Goal: Task Accomplishment & Management: Manage account settings

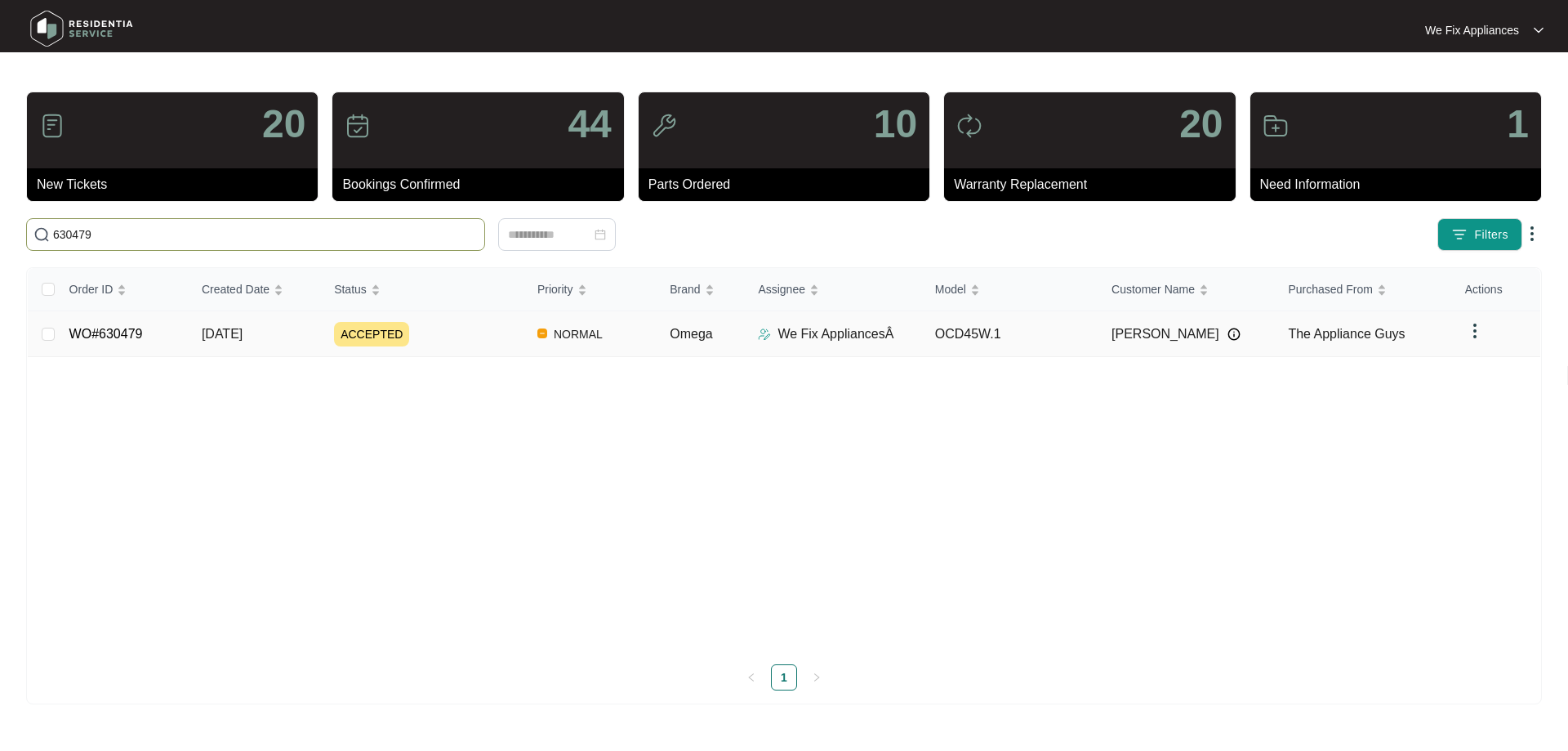
type input "630479"
click at [109, 333] on link "WO#630479" at bounding box center [106, 333] width 74 height 14
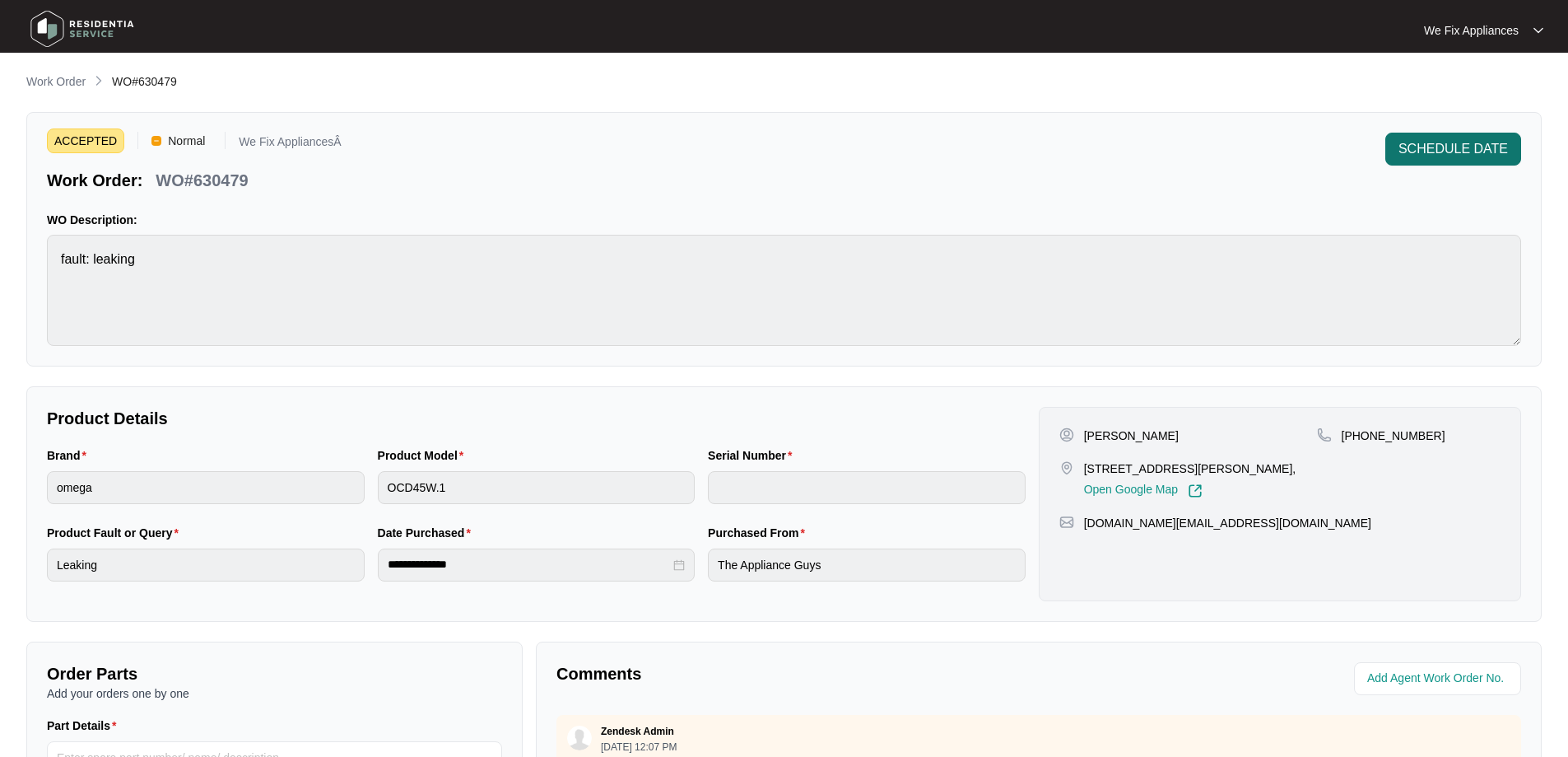
click at [1437, 142] on span "SCHEDULE DATE" at bounding box center [1452, 148] width 109 height 20
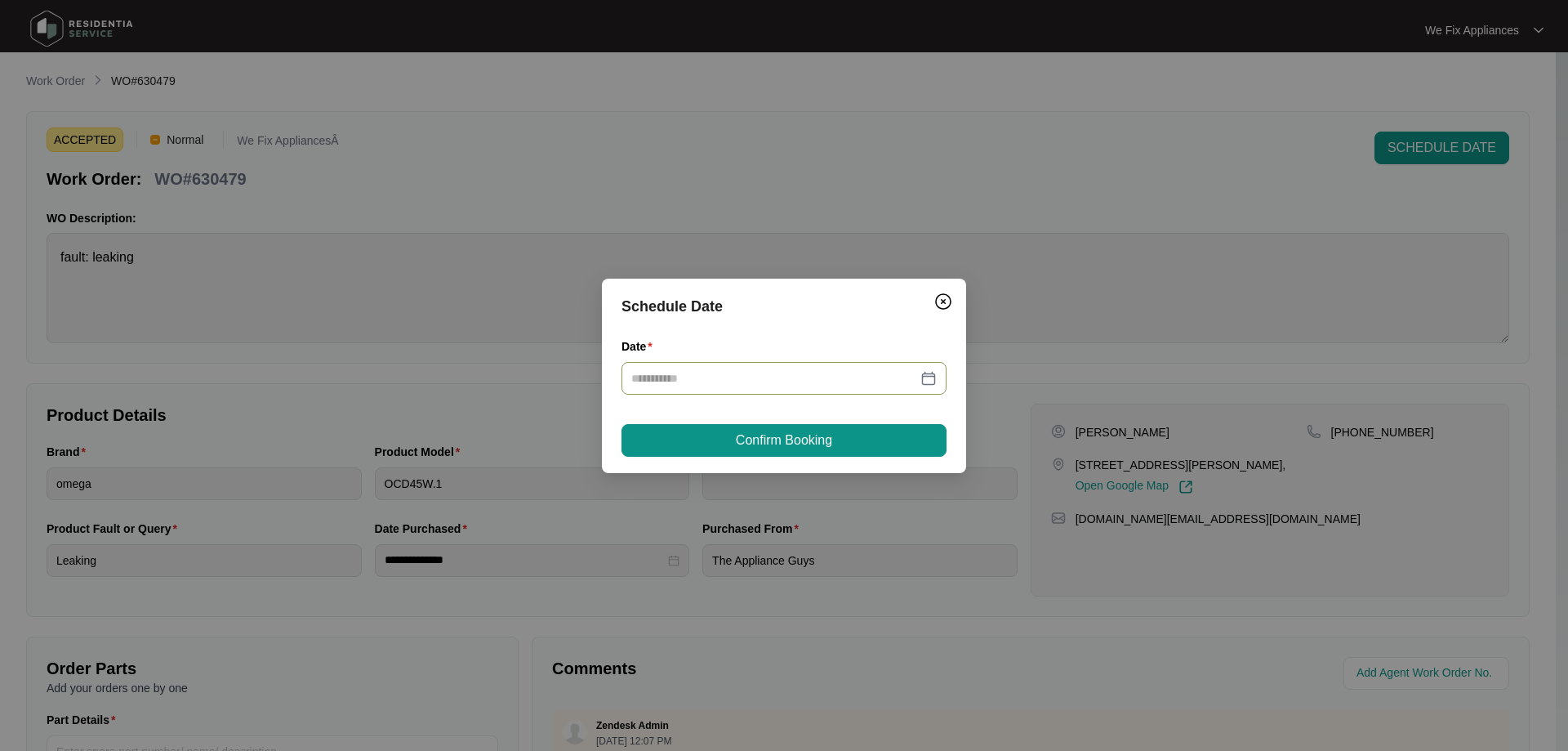
click at [725, 384] on input "Date" at bounding box center [774, 378] width 286 height 18
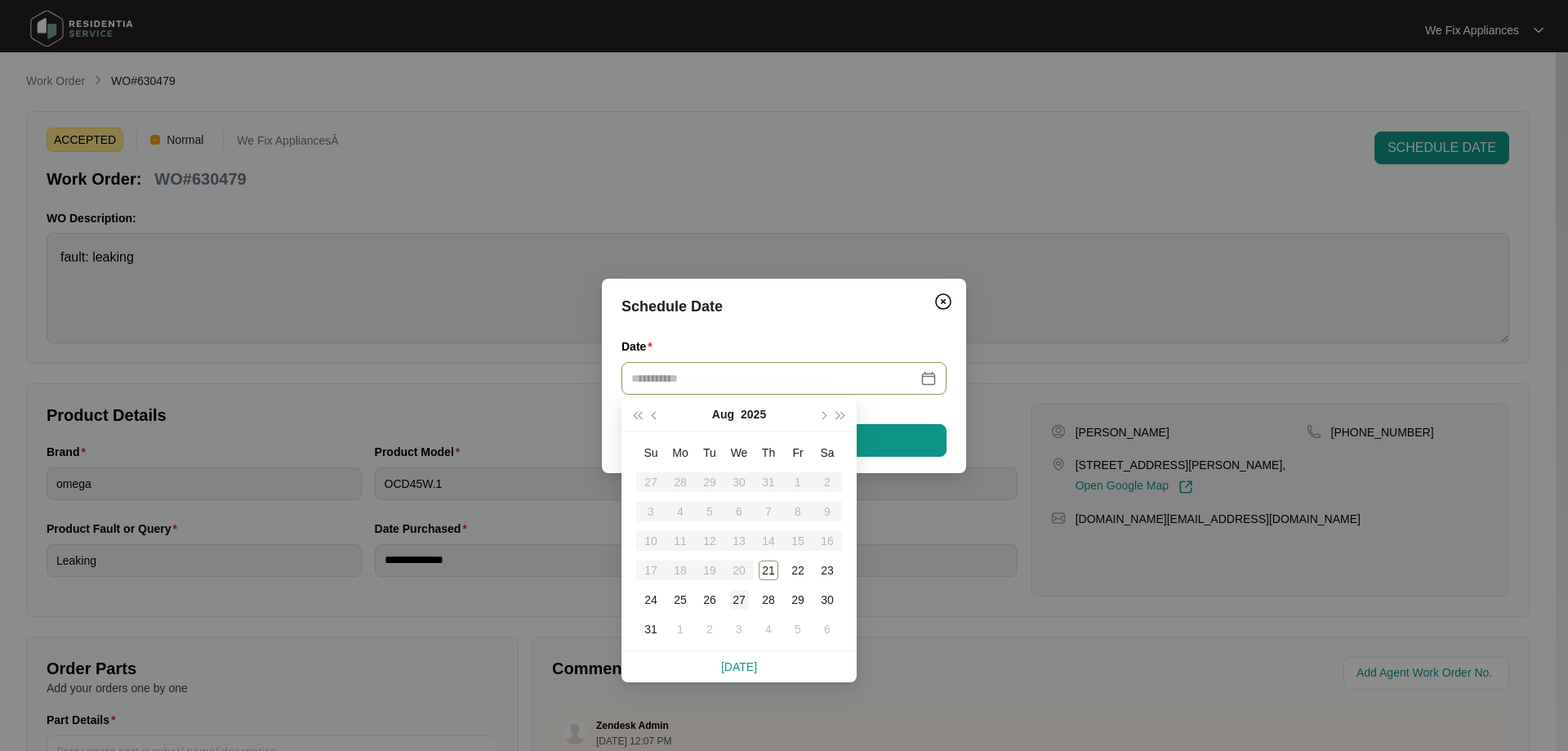
type input "**********"
click at [739, 603] on div "27" at bounding box center [739, 599] width 20 height 20
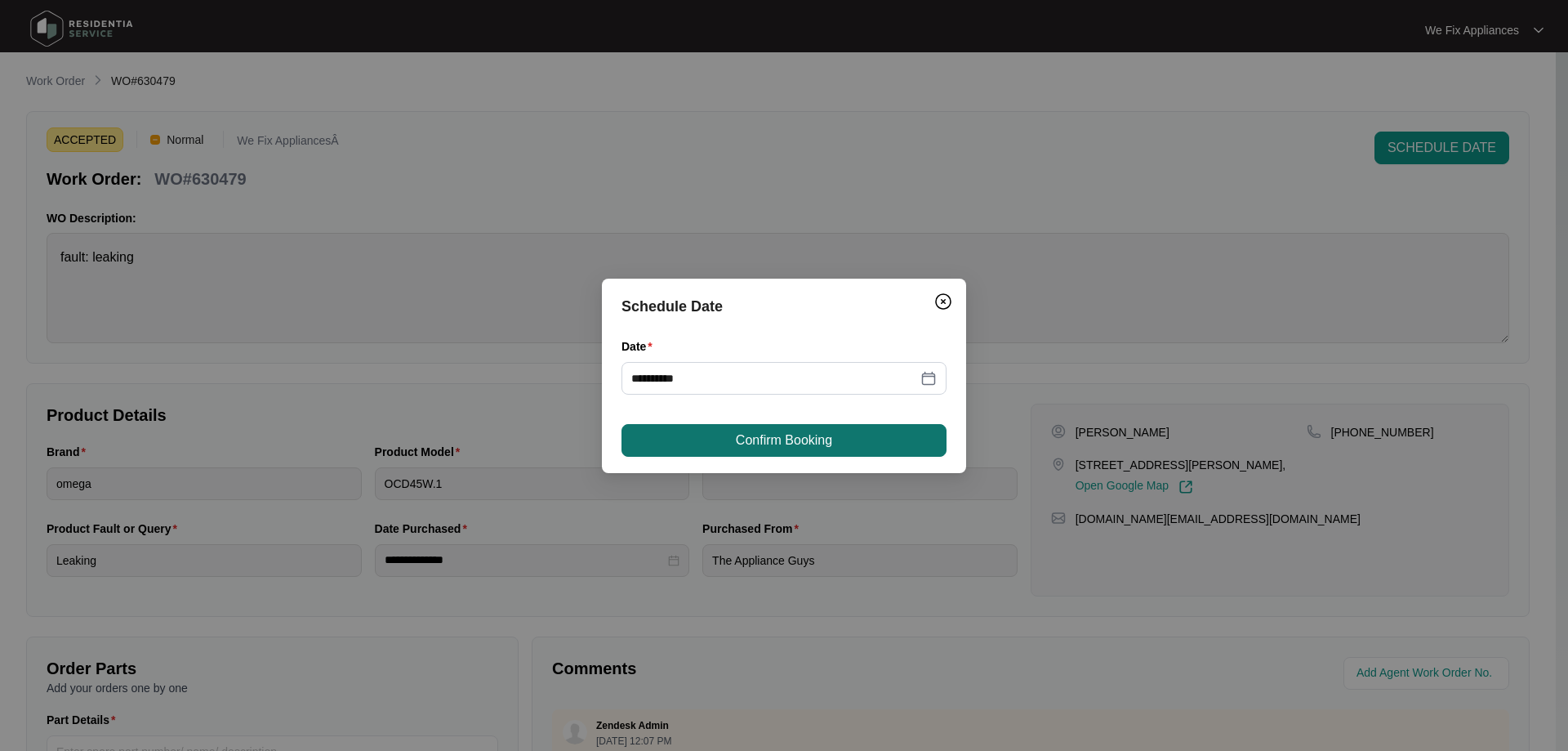
click at [780, 443] on span "Confirm Booking" at bounding box center [784, 440] width 96 height 20
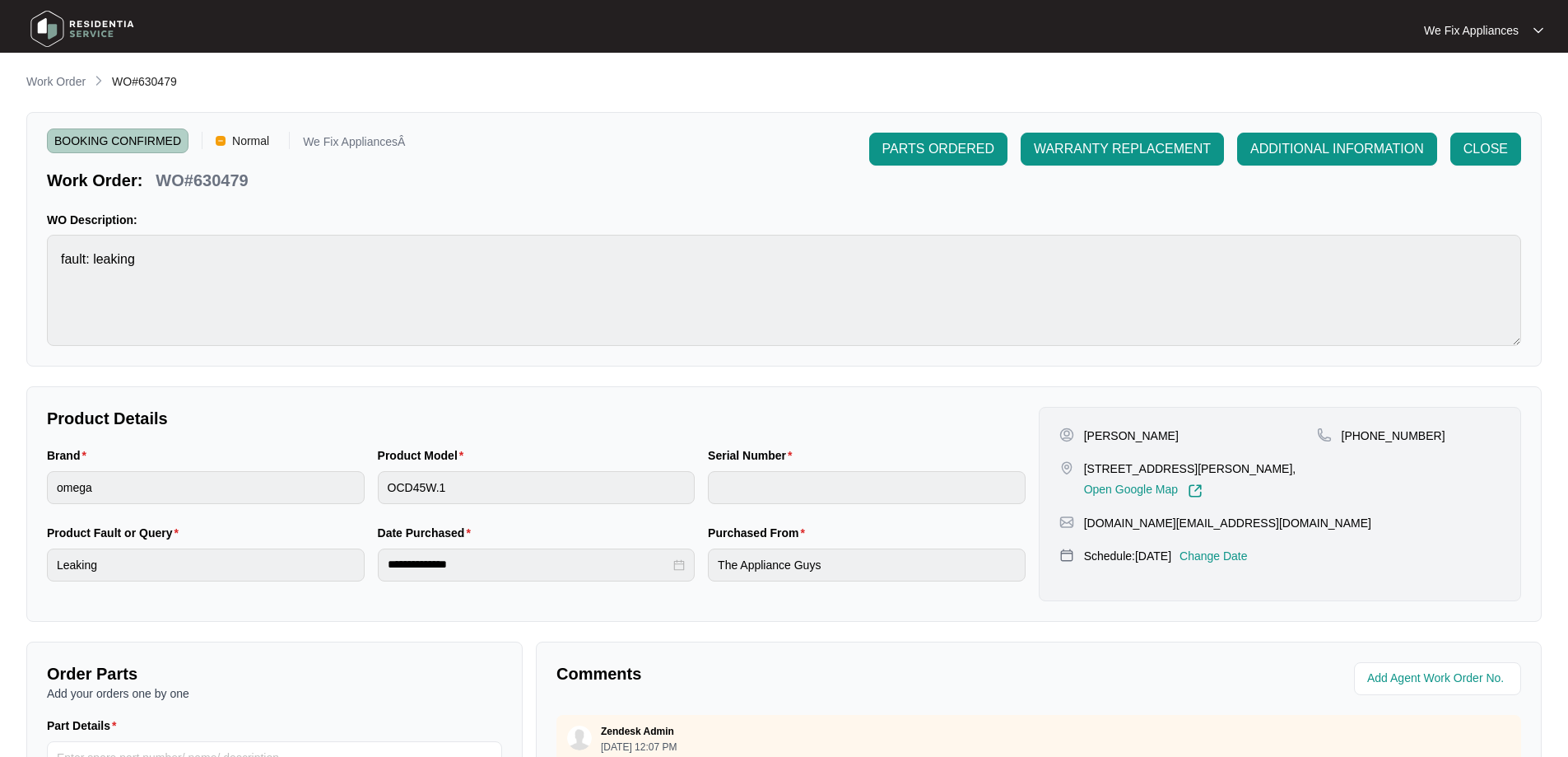
click at [93, 25] on img at bounding box center [82, 29] width 115 height 50
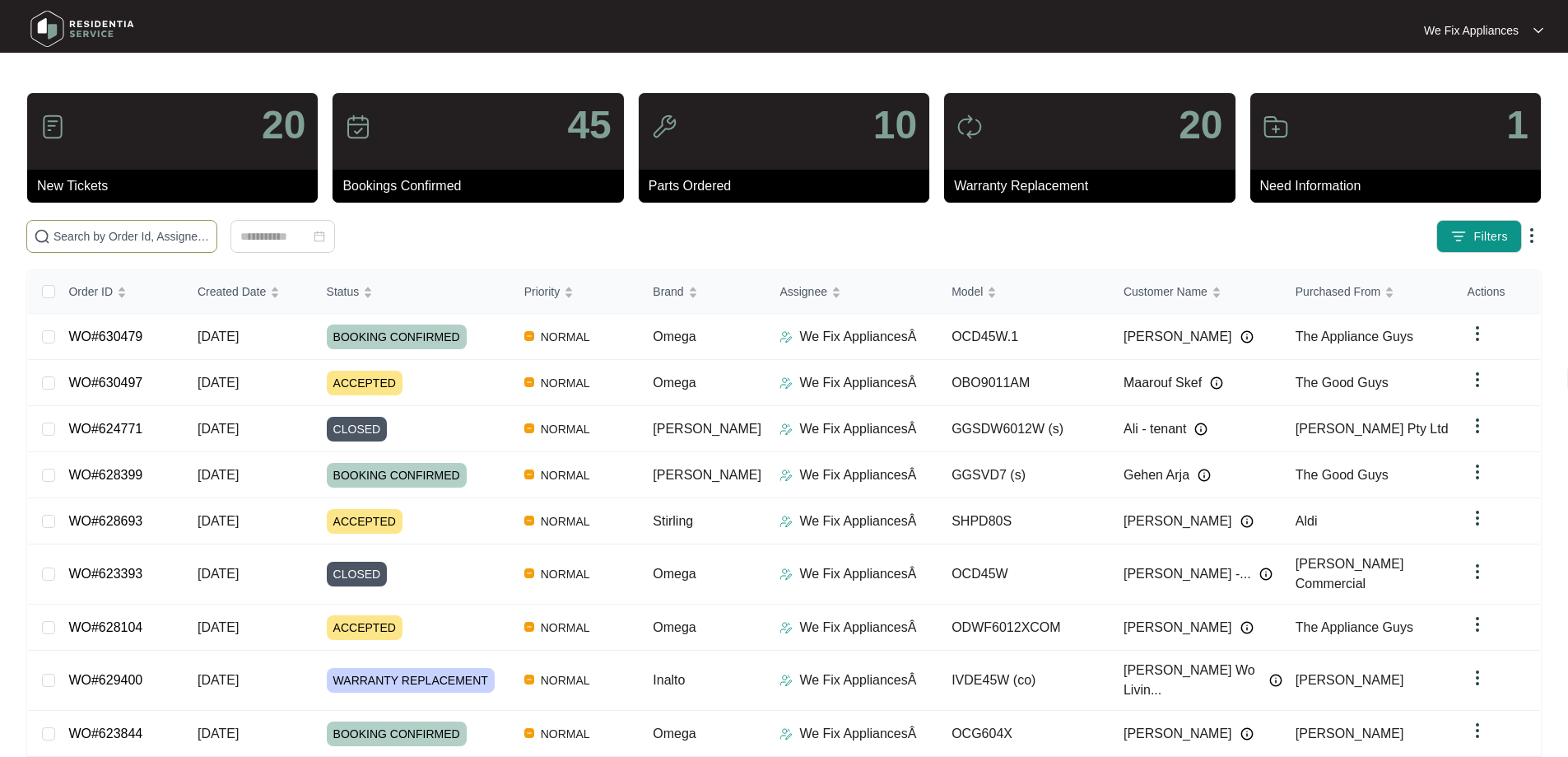
paste input "630479"
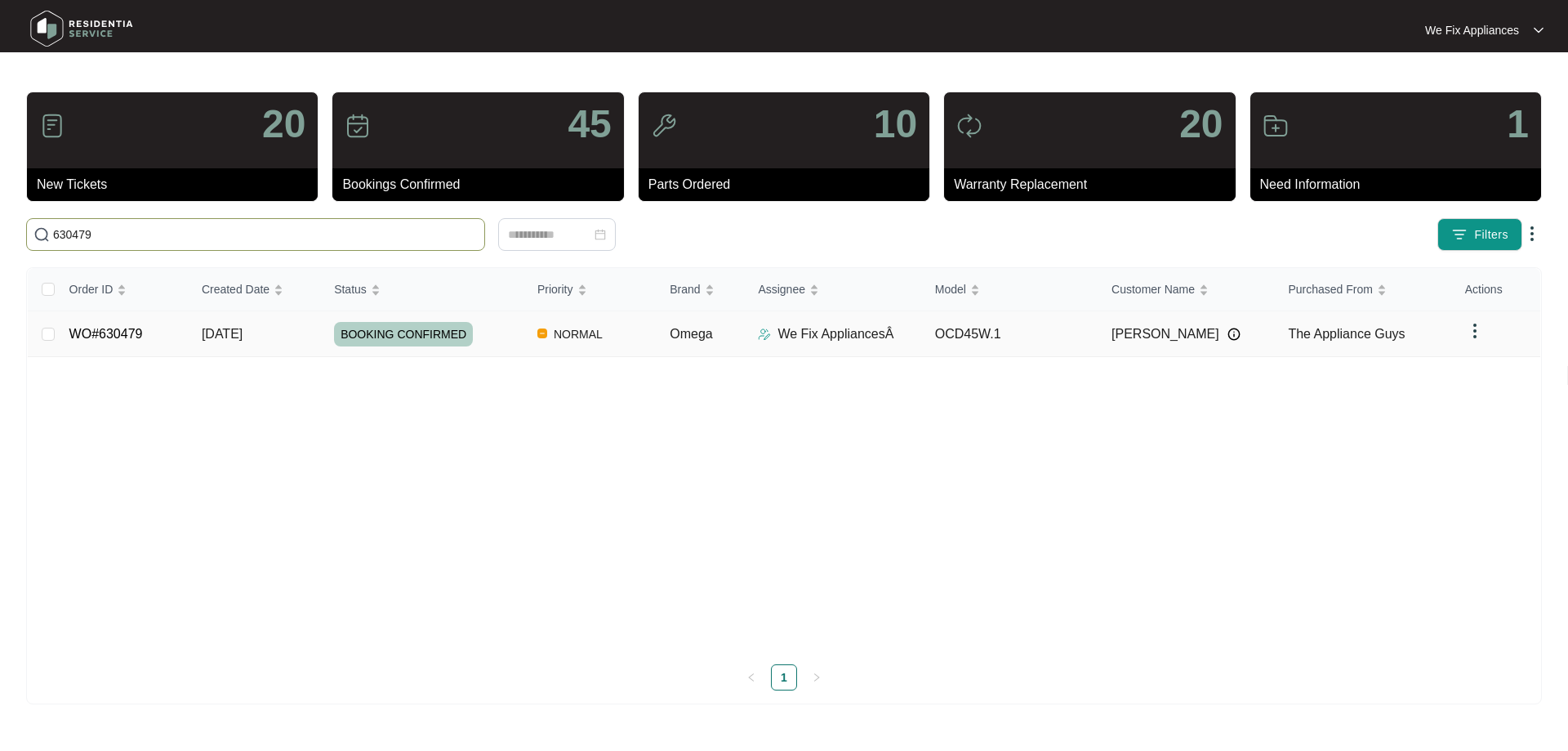
type input "630479"
click at [113, 332] on link "WO#630479" at bounding box center [106, 333] width 74 height 14
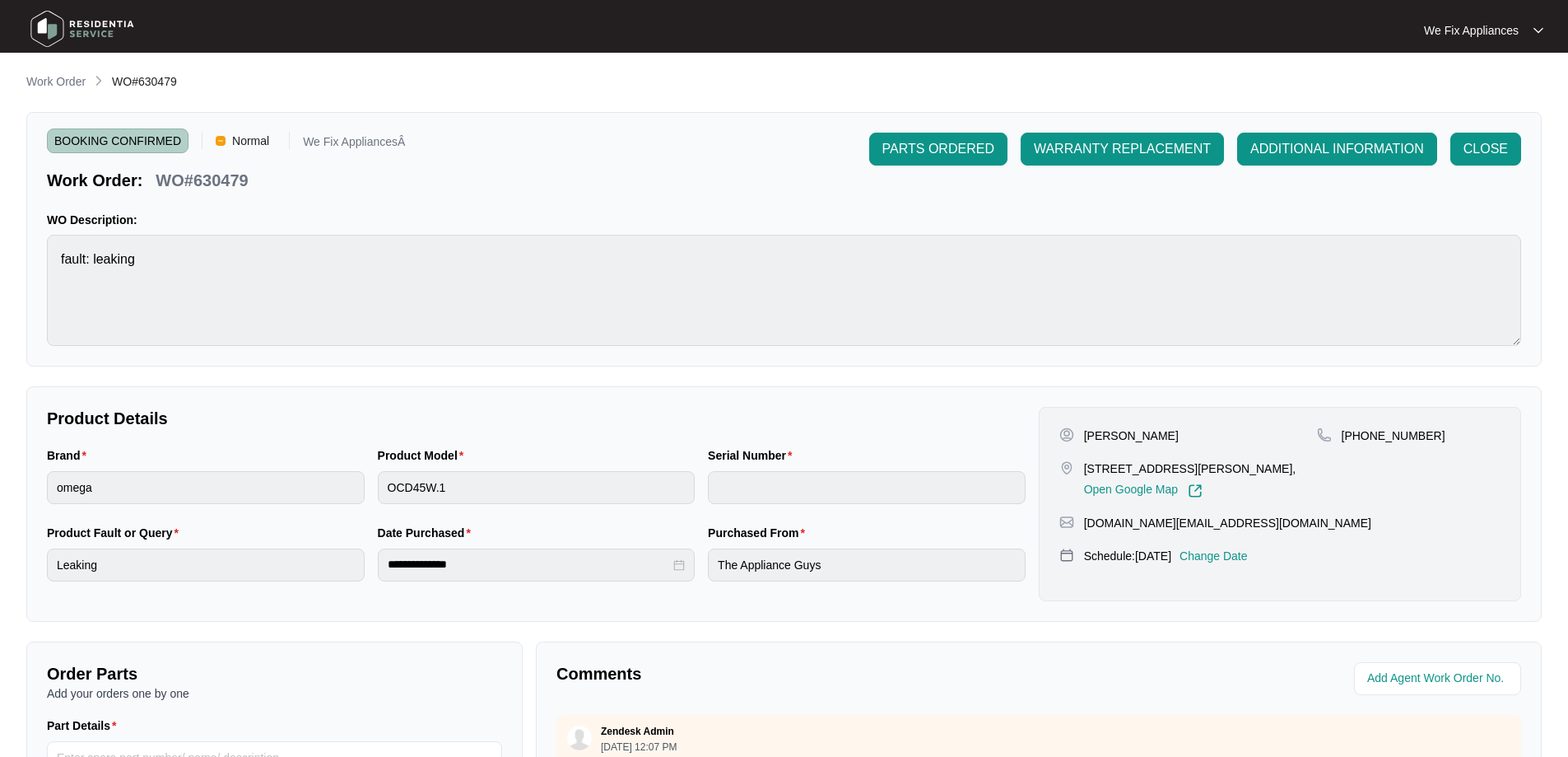
click at [1233, 554] on p "Change Date" at bounding box center [1214, 555] width 68 height 17
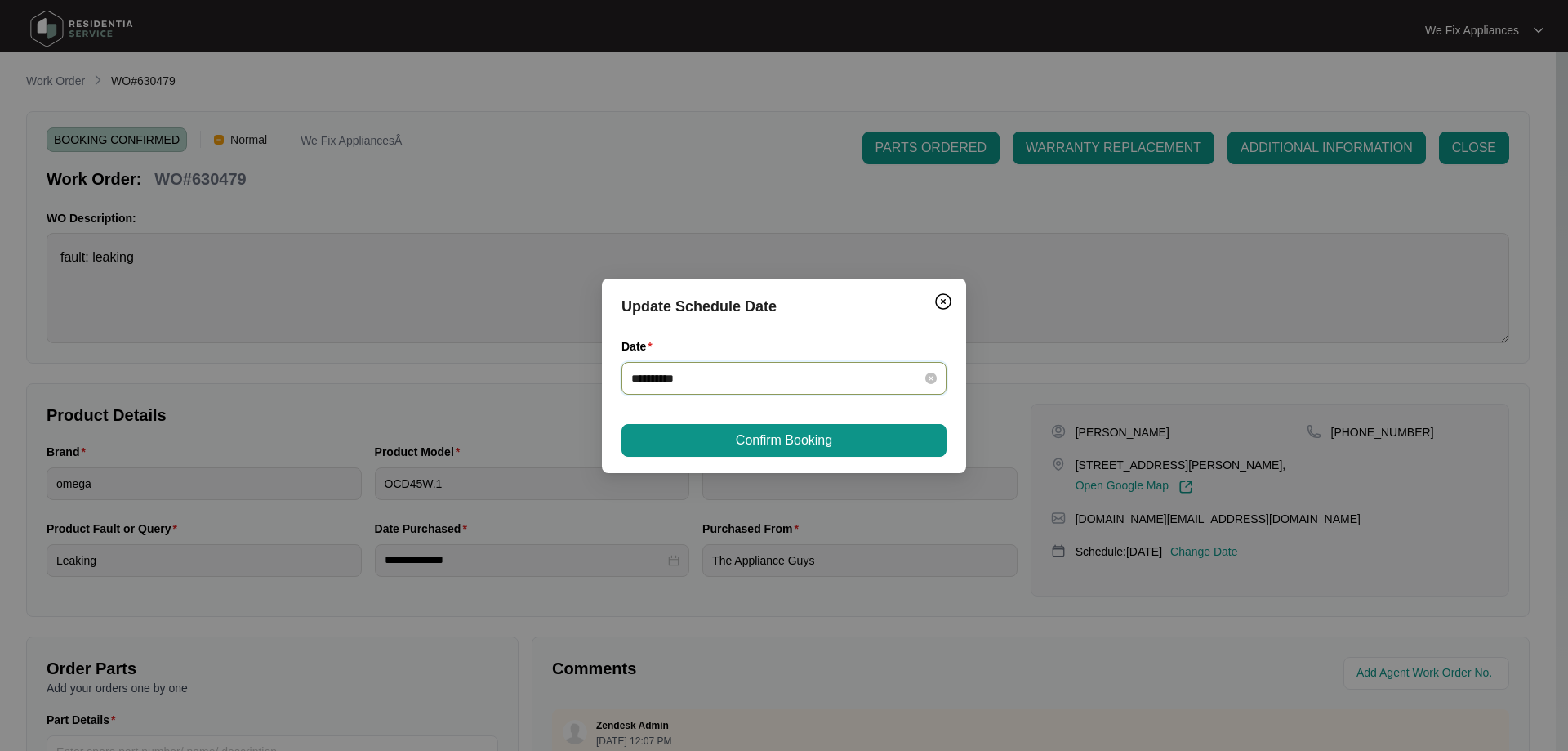
click at [714, 381] on input "**********" at bounding box center [774, 378] width 286 height 18
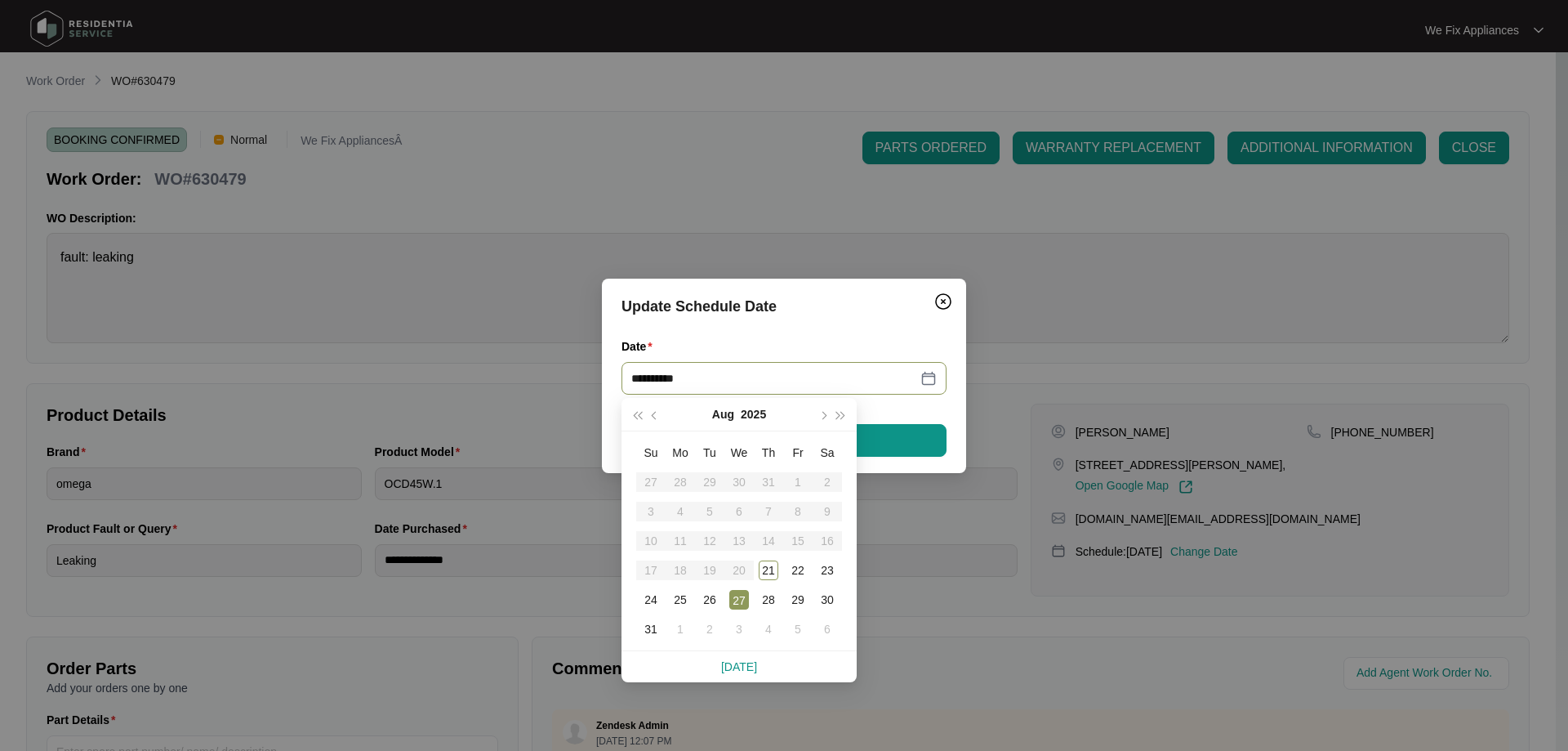
click at [754, 205] on div "**********" at bounding box center [784, 375] width 1568 height 751
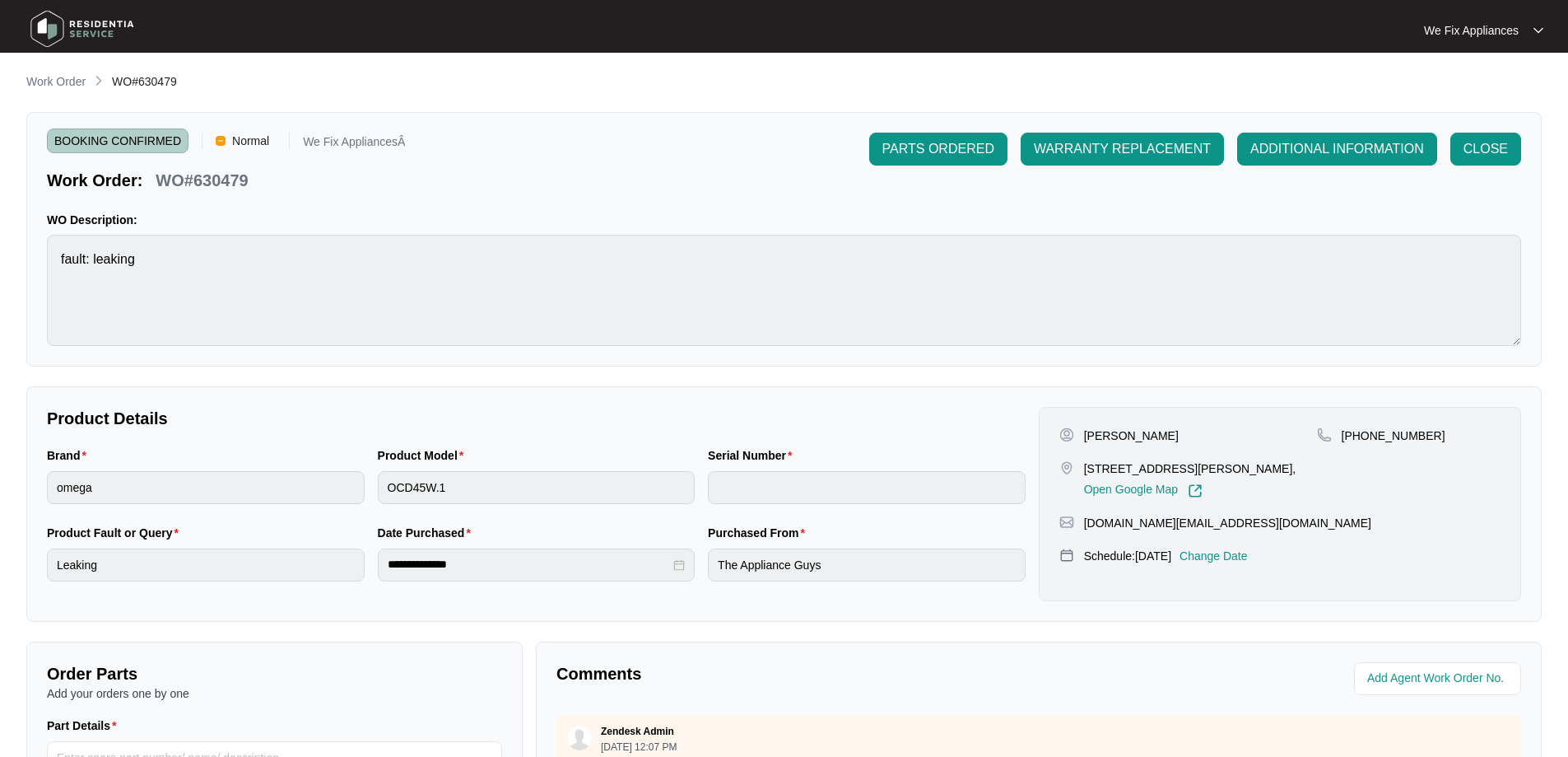
click at [87, 34] on img at bounding box center [82, 29] width 115 height 50
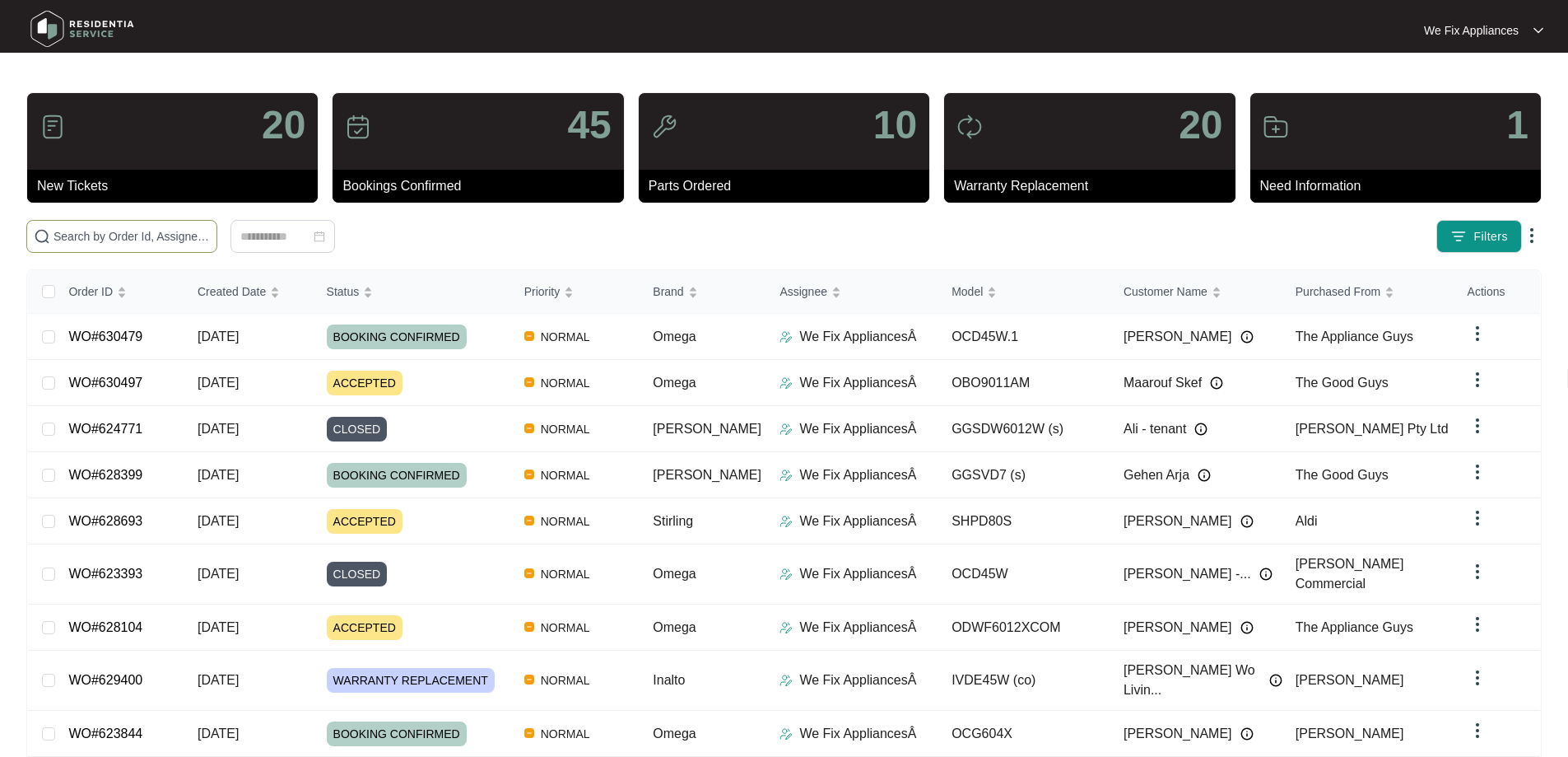
paste input "630497"
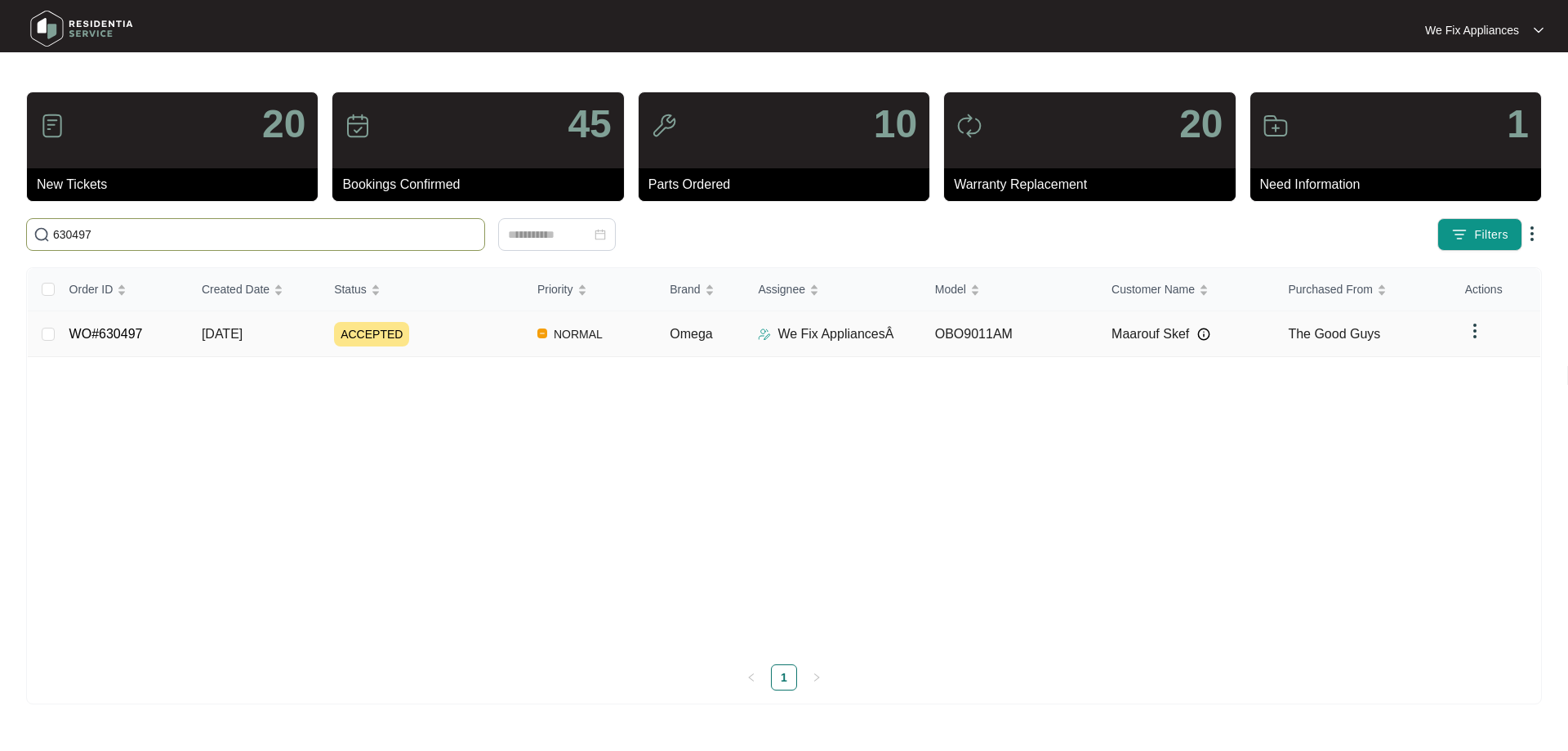
type input "630497"
click at [120, 338] on link "WO#630497" at bounding box center [106, 333] width 74 height 14
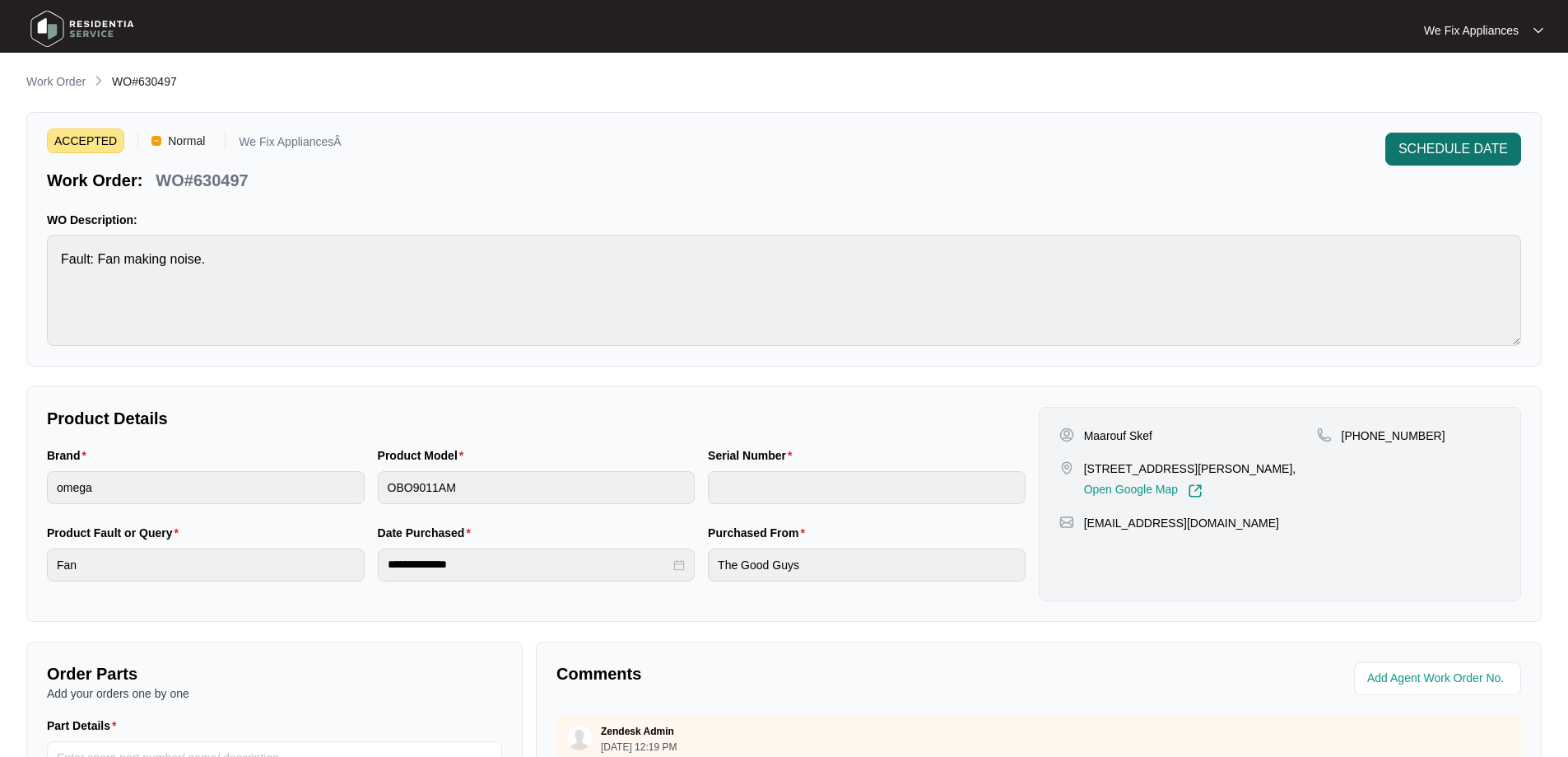
click at [1465, 139] on span "SCHEDULE DATE" at bounding box center [1452, 148] width 109 height 20
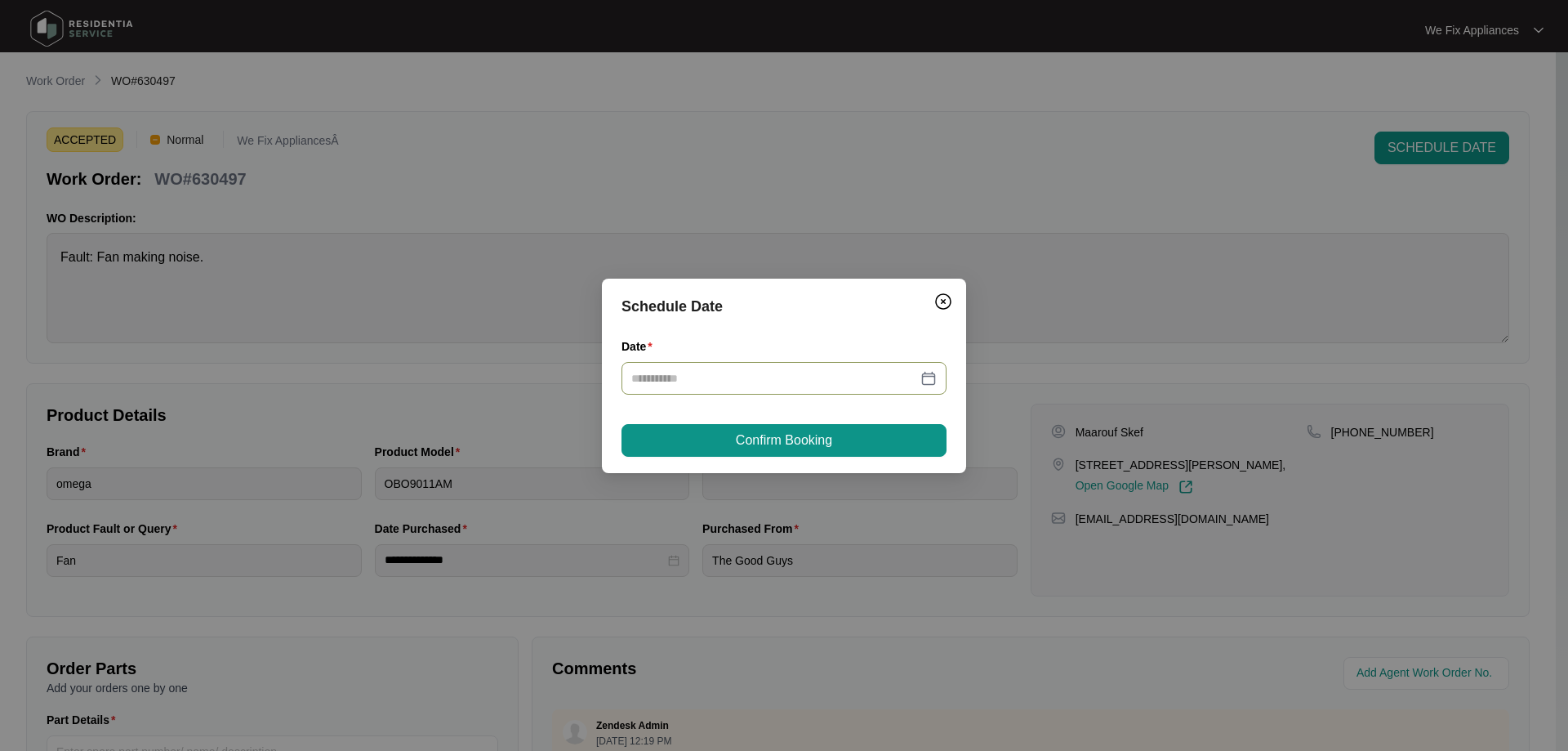
click at [660, 363] on div at bounding box center [784, 379] width 325 height 33
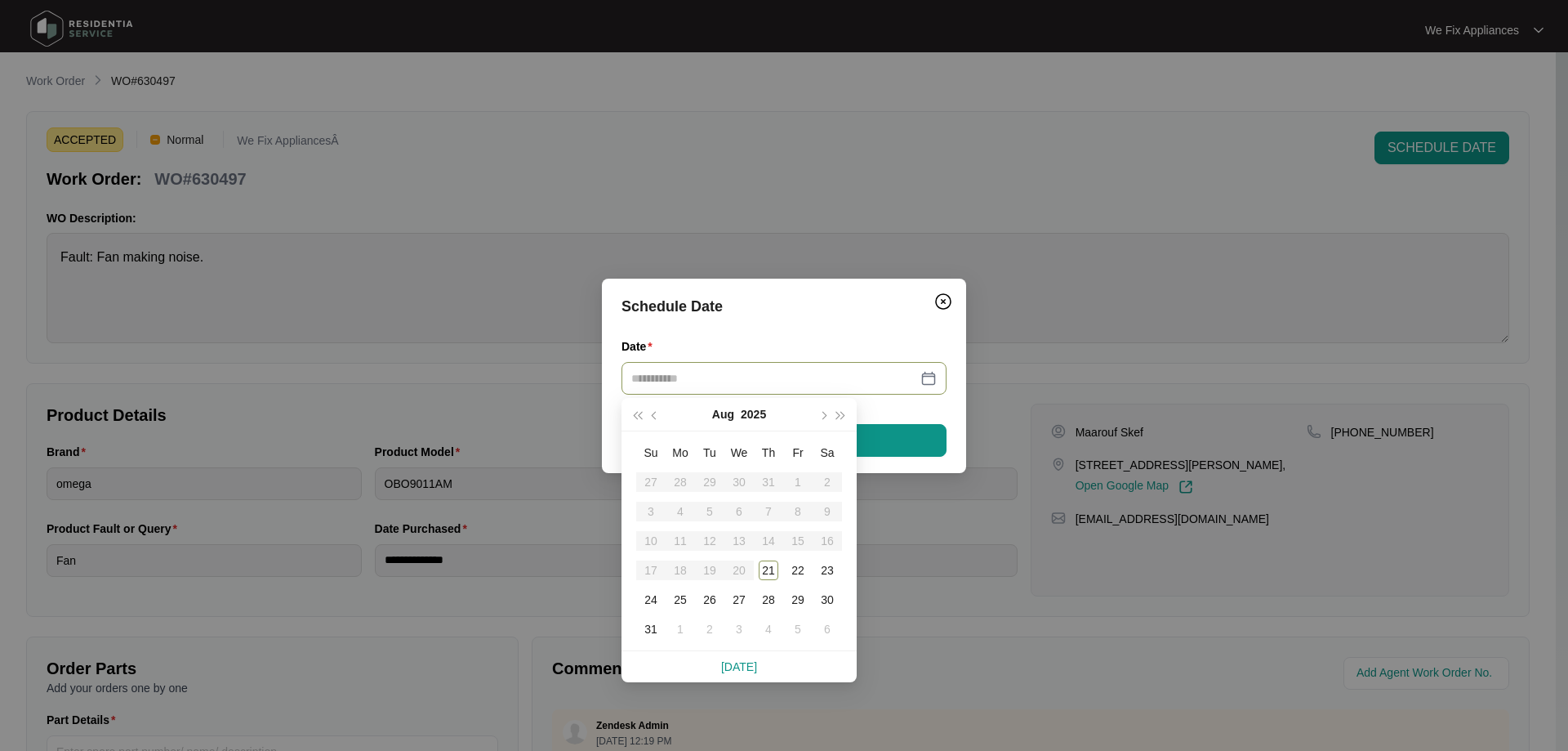
click at [655, 376] on input "Date" at bounding box center [774, 378] width 286 height 18
type input "**********"
click at [711, 602] on div "26" at bounding box center [709, 599] width 20 height 20
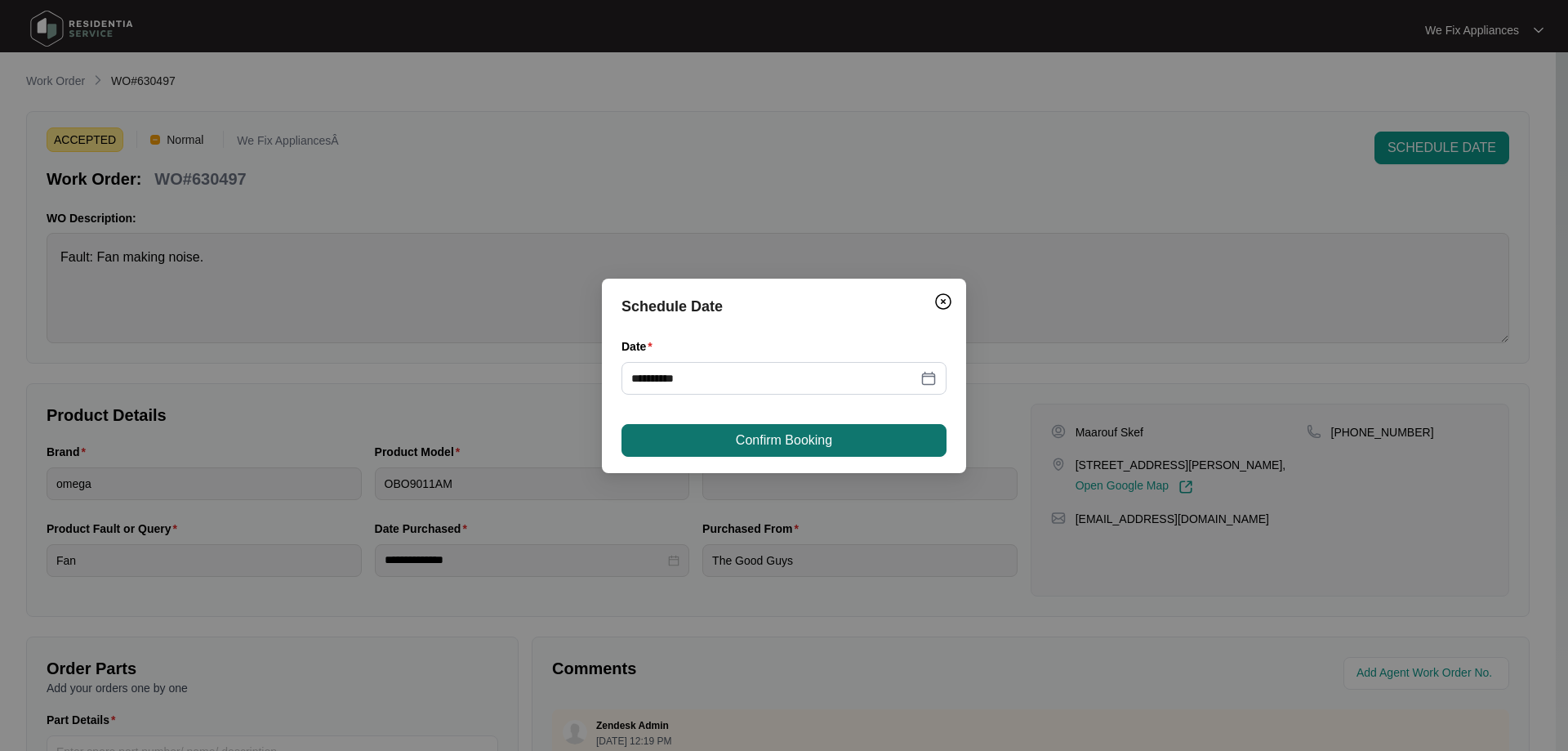
click at [745, 431] on span "Confirm Booking" at bounding box center [784, 440] width 96 height 20
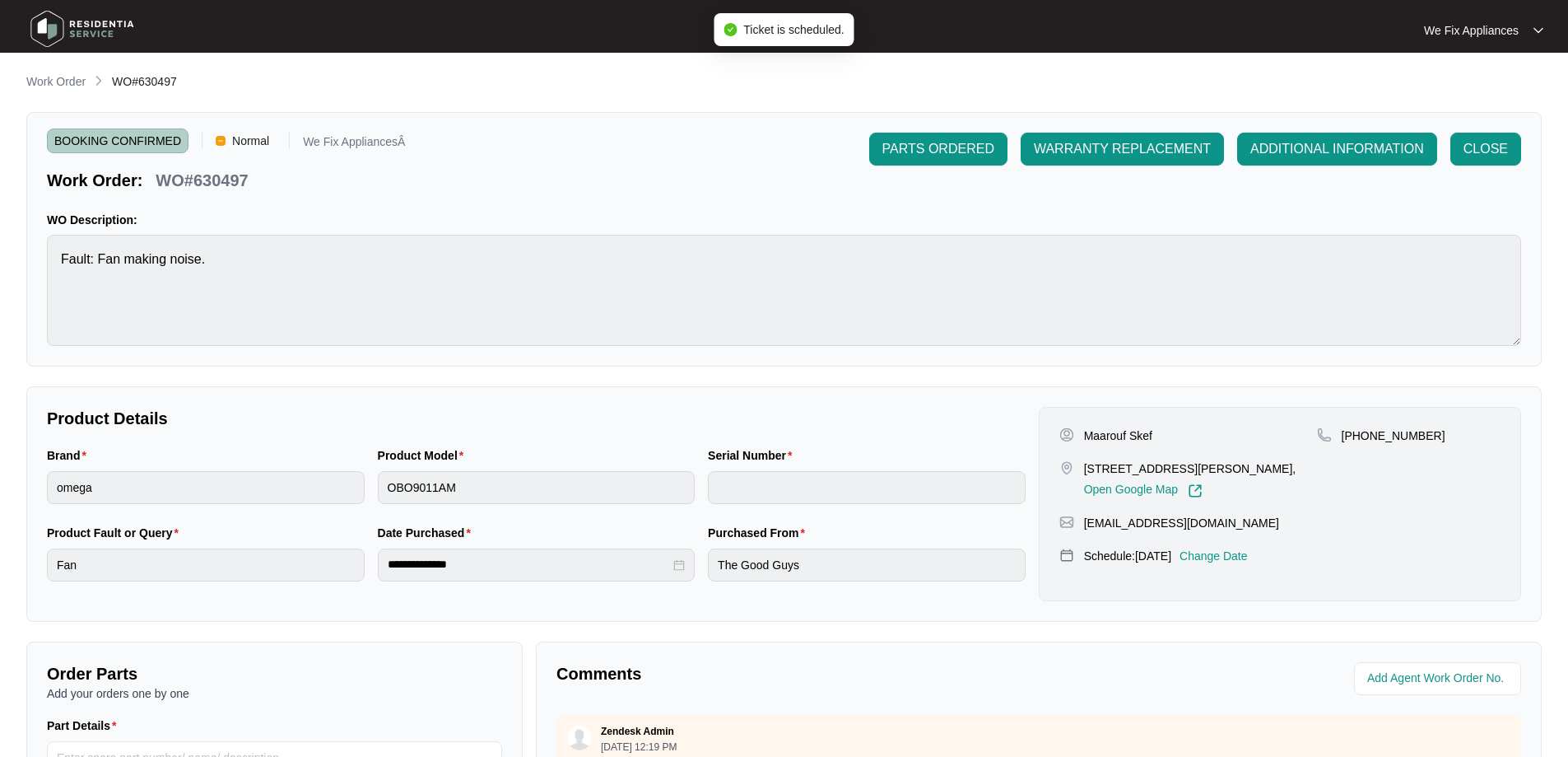
click at [61, 26] on img at bounding box center [82, 29] width 115 height 50
